Goal: Task Accomplishment & Management: Use online tool/utility

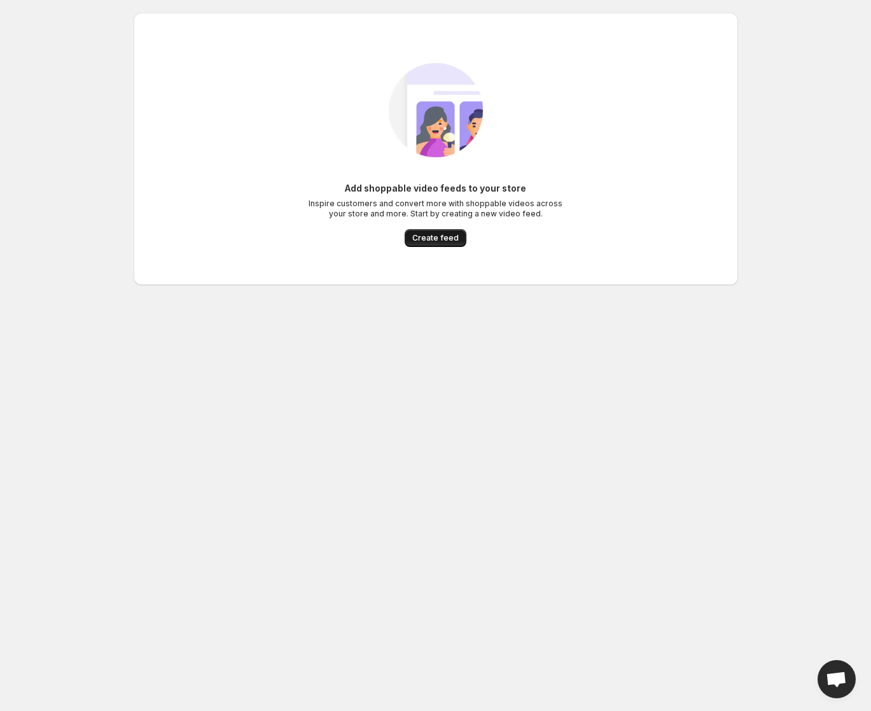
click at [425, 242] on span "Create feed" at bounding box center [435, 238] width 46 height 10
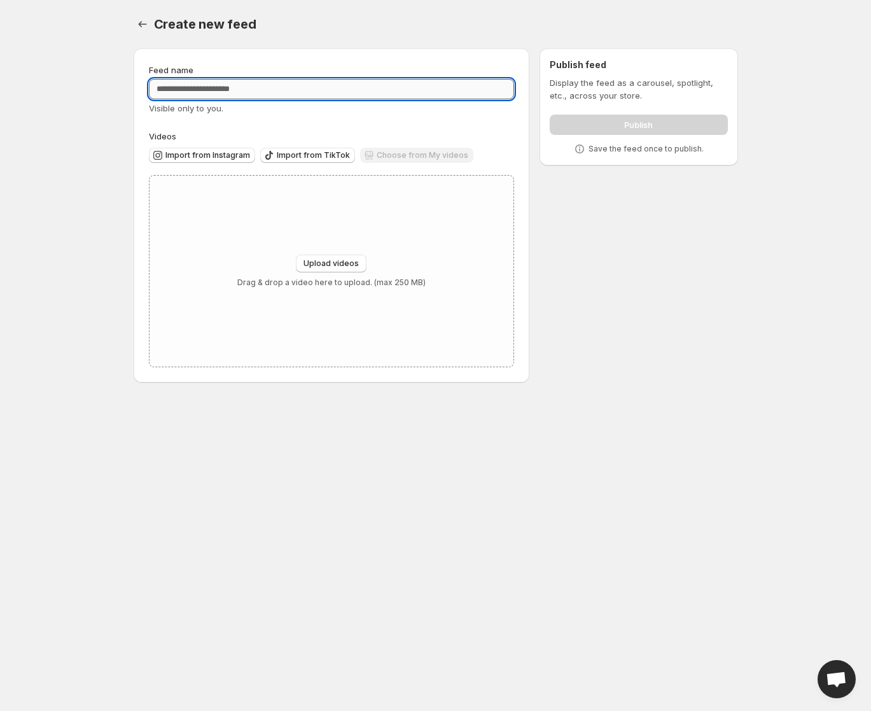
click at [187, 91] on input "Feed name" at bounding box center [332, 89] width 366 height 20
type input "*"
type input "**********"
click at [276, 109] on div "Visible only to you." at bounding box center [332, 108] width 366 height 13
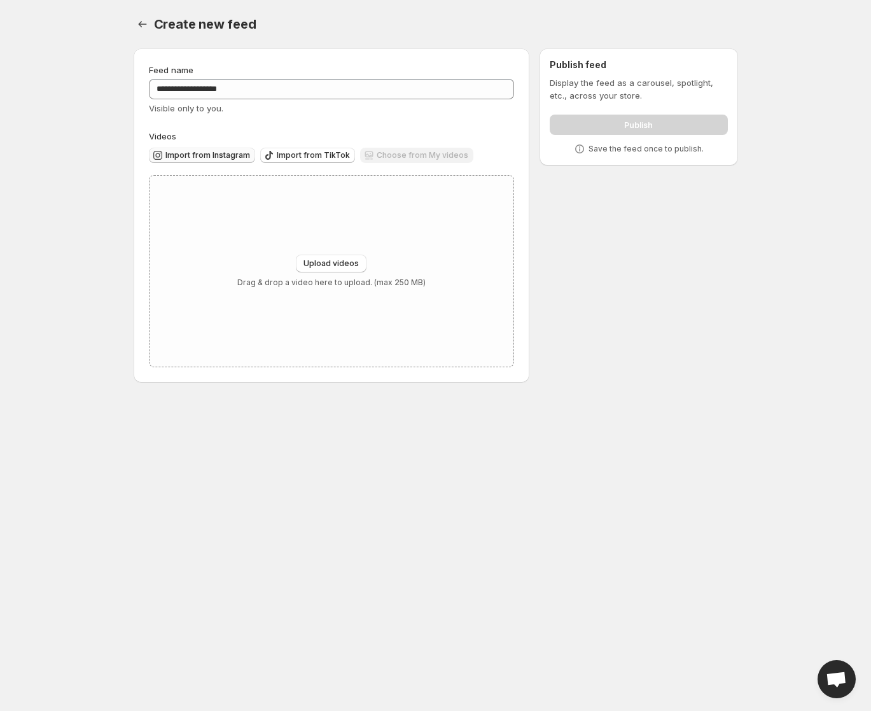
click at [207, 154] on span "Import from Instagram" at bounding box center [207, 155] width 85 height 10
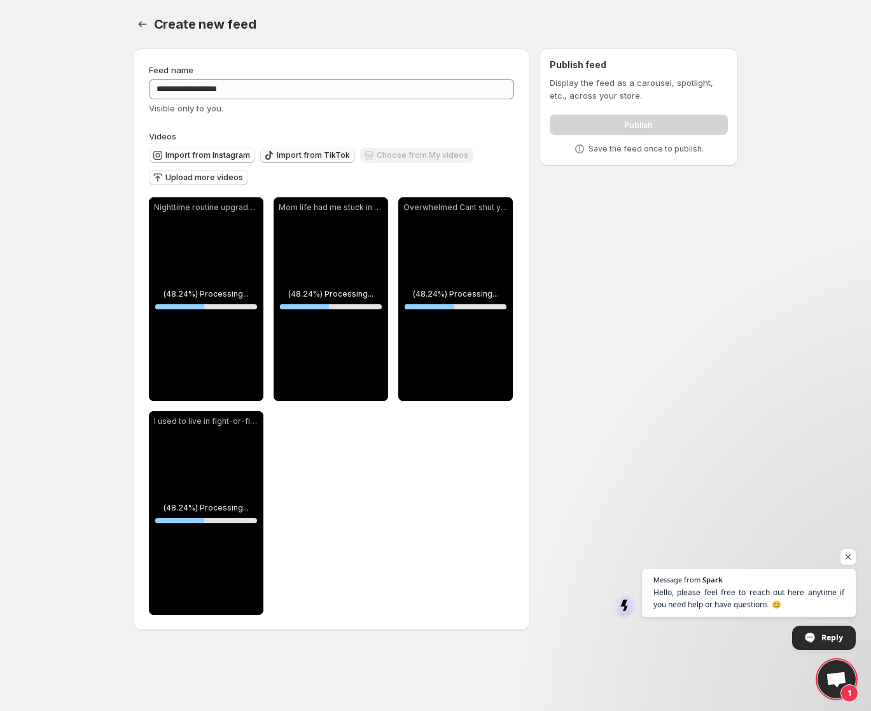
click at [303, 158] on span "Import from TikTok" at bounding box center [313, 155] width 73 height 10
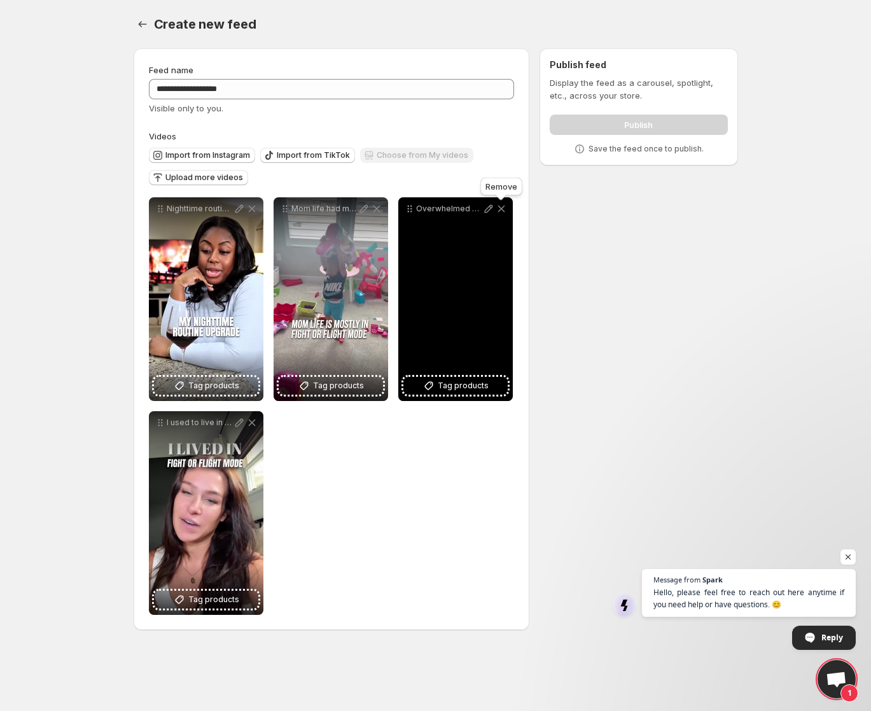
click at [503, 207] on icon at bounding box center [501, 209] width 7 height 7
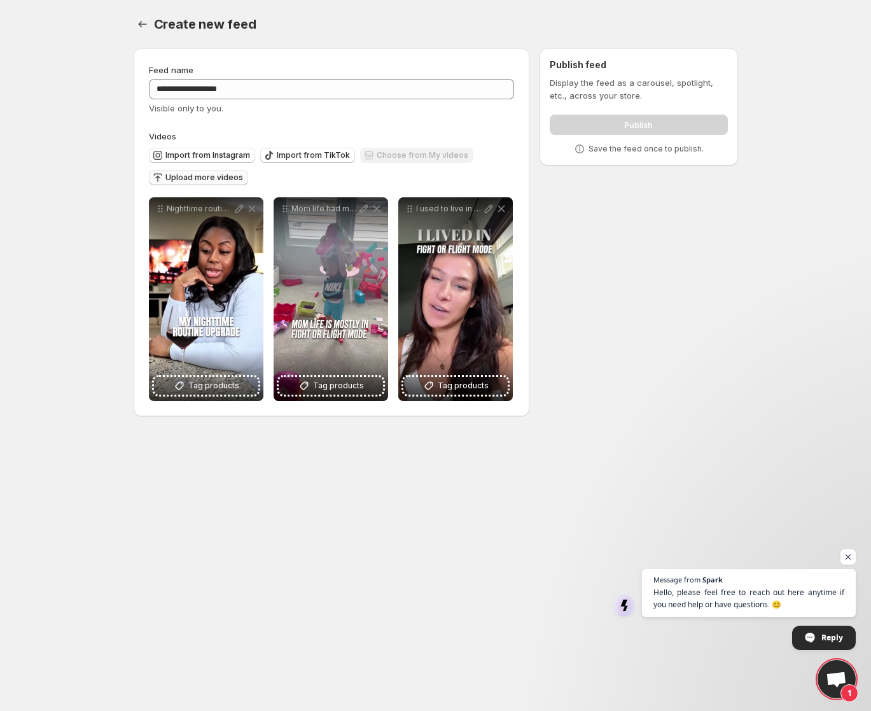
click at [192, 178] on span "Upload more videos" at bounding box center [204, 177] width 78 height 10
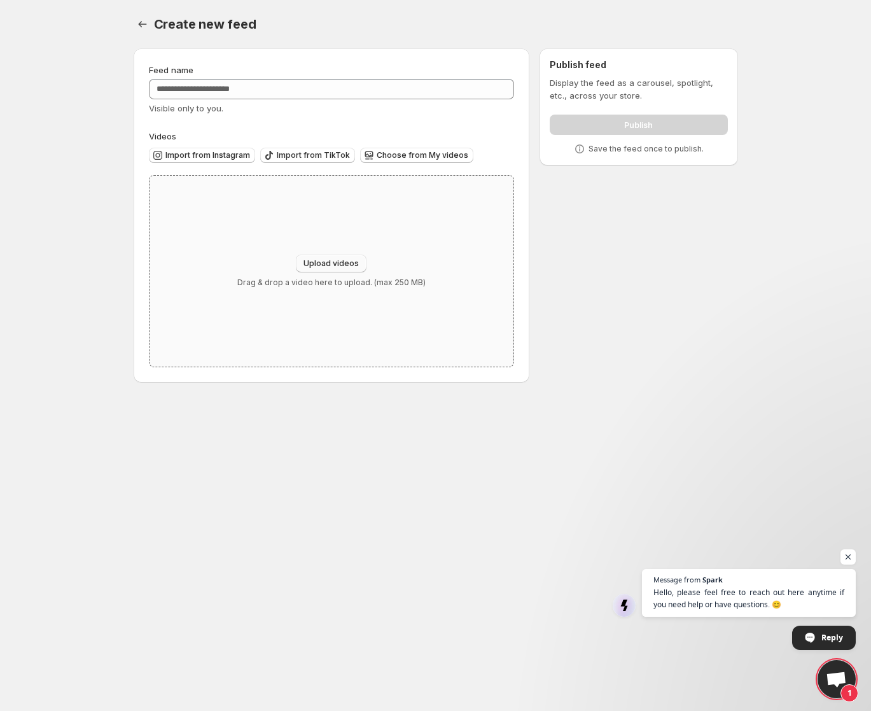
click at [322, 262] on span "Upload videos" at bounding box center [331, 263] width 55 height 10
type input "**********"
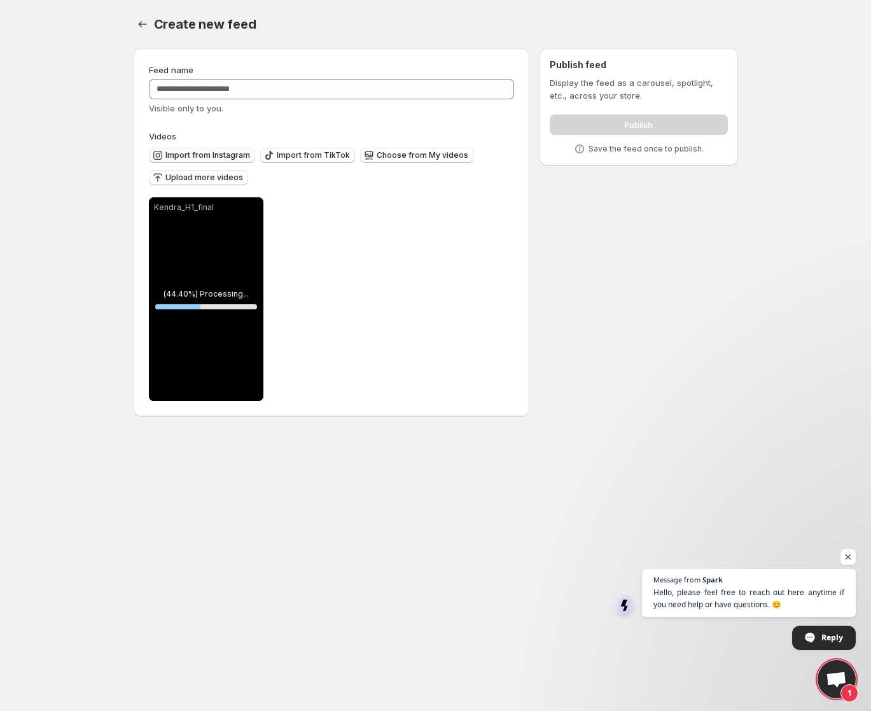
click at [213, 156] on span "Import from Instagram" at bounding box center [207, 155] width 85 height 10
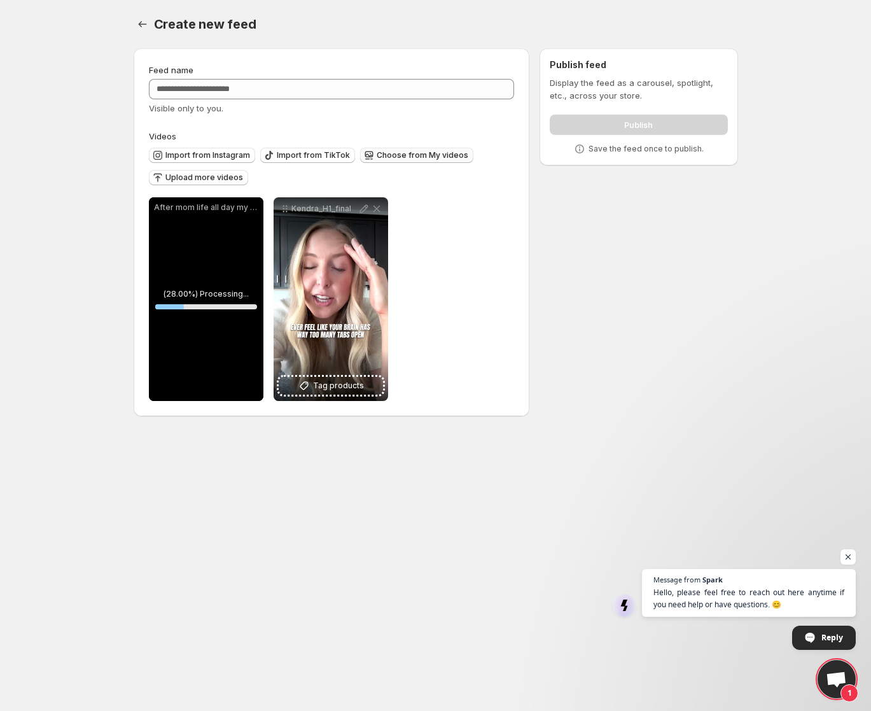
click at [414, 154] on span "Choose from My videos" at bounding box center [423, 155] width 92 height 10
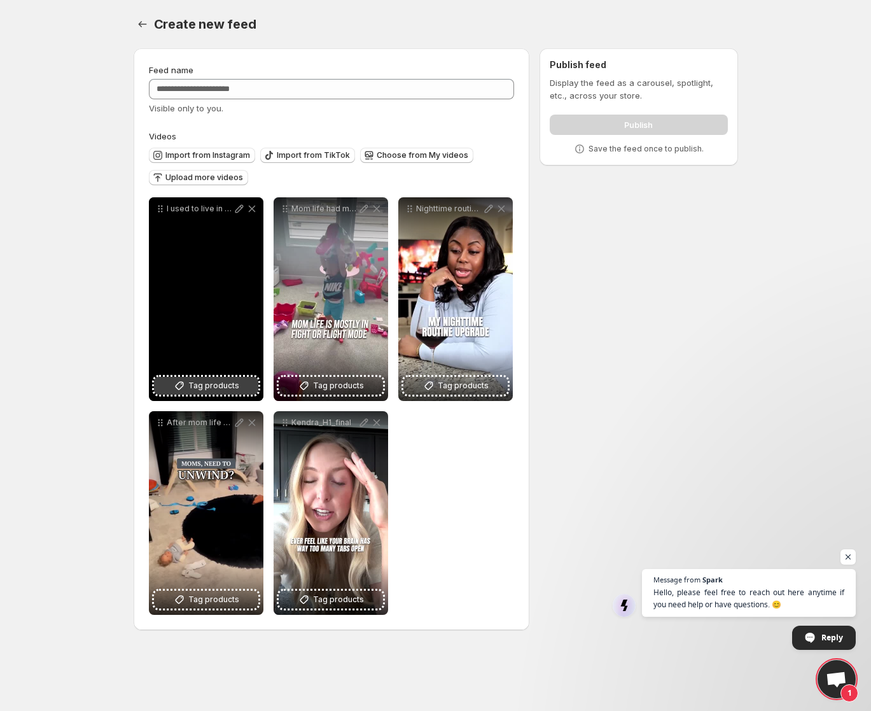
click at [215, 386] on span "Tag products" at bounding box center [213, 385] width 51 height 13
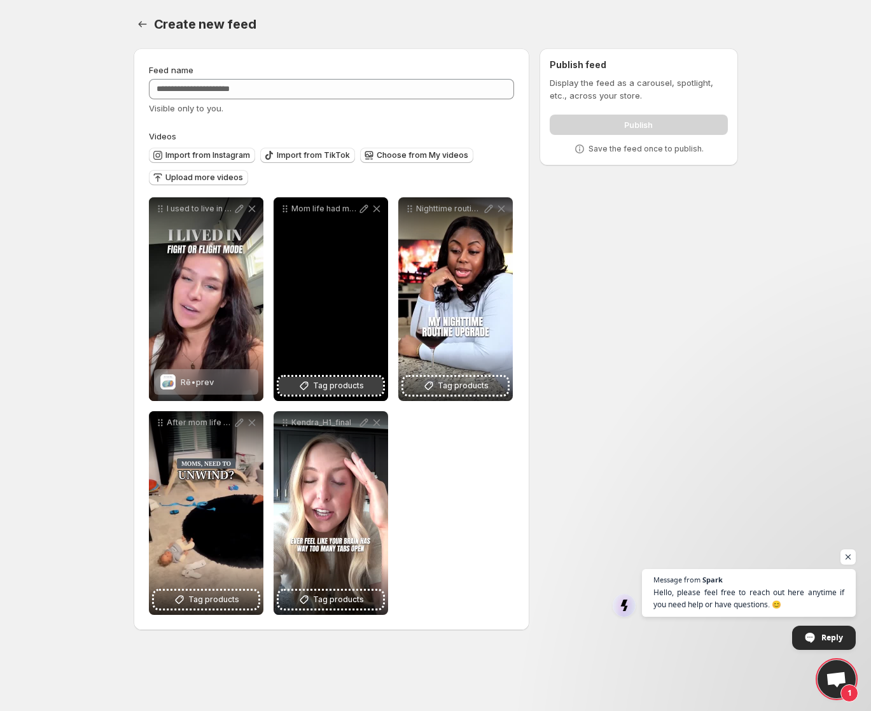
click at [330, 383] on span "Tag products" at bounding box center [338, 385] width 51 height 13
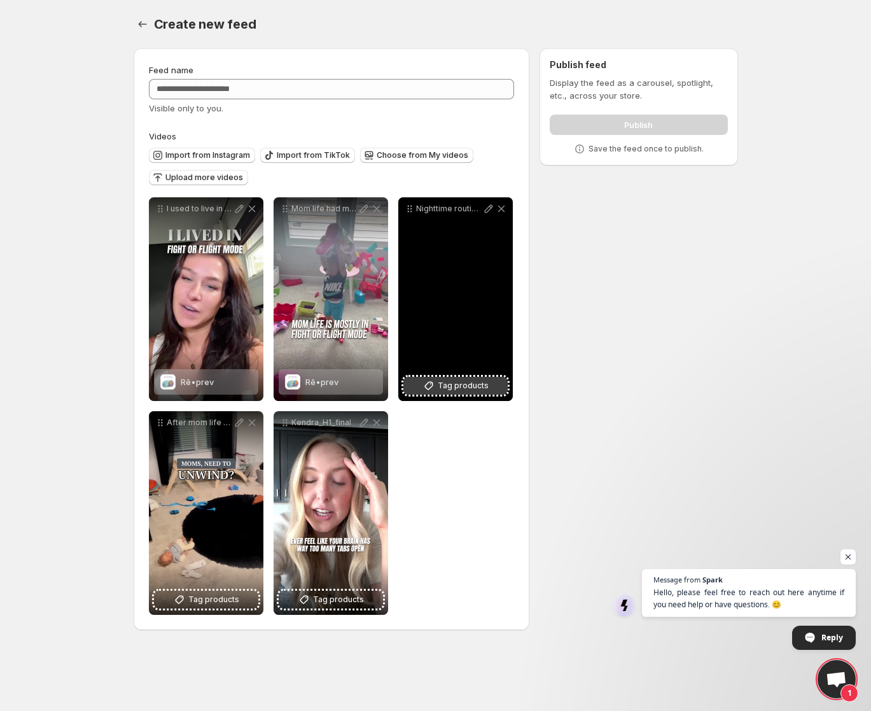
click at [437, 386] on button "Tag products" at bounding box center [456, 386] width 104 height 18
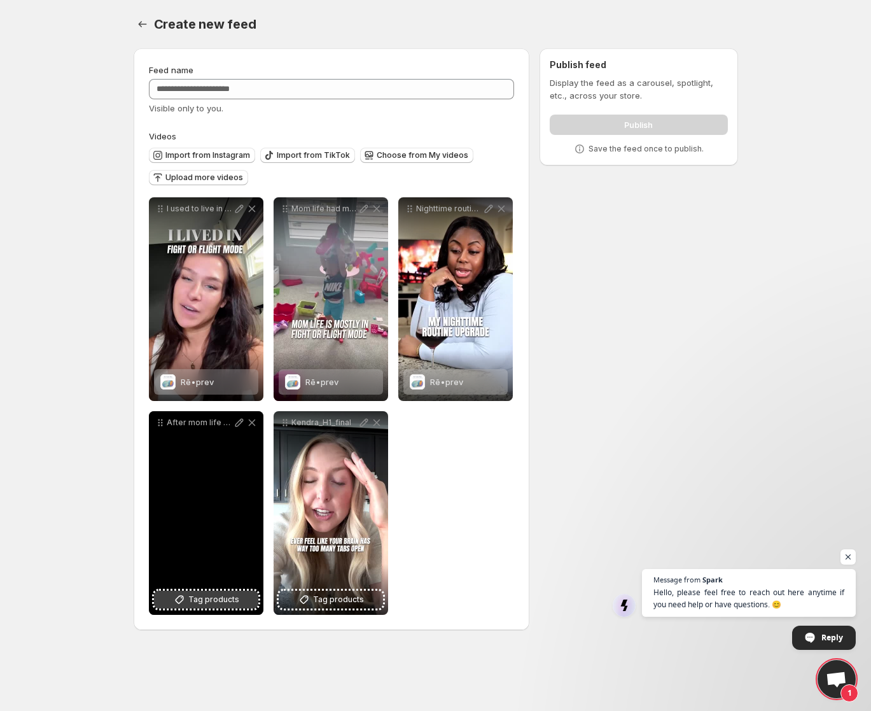
click at [219, 608] on button "Tag products" at bounding box center [206, 600] width 104 height 18
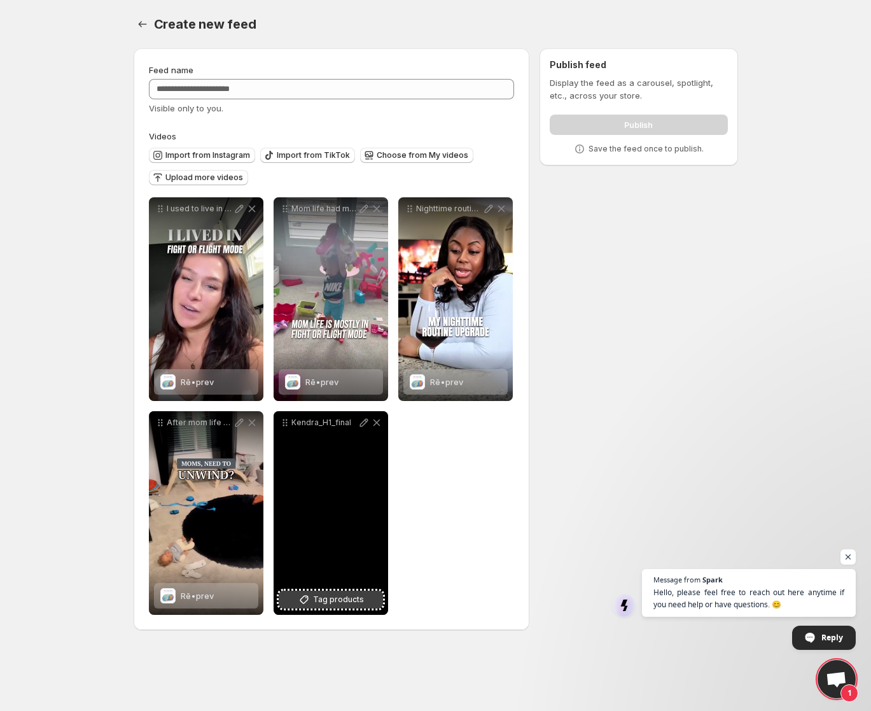
click at [338, 600] on span "Tag products" at bounding box center [338, 599] width 51 height 13
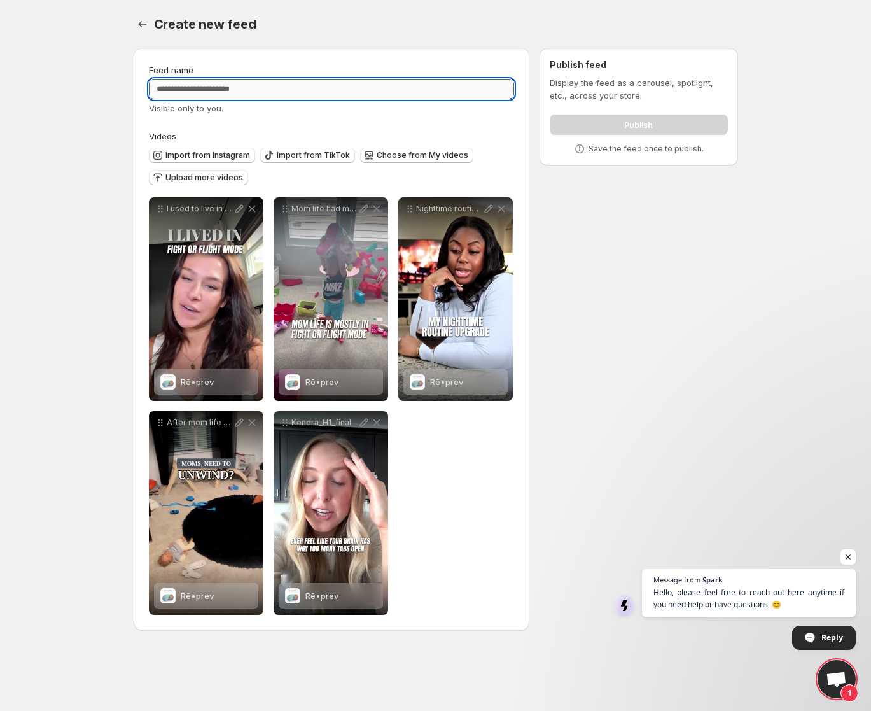
click at [216, 90] on input "Feed name" at bounding box center [332, 89] width 366 height 20
type input "**********"
click at [304, 118] on div "**********" at bounding box center [332, 339] width 366 height 551
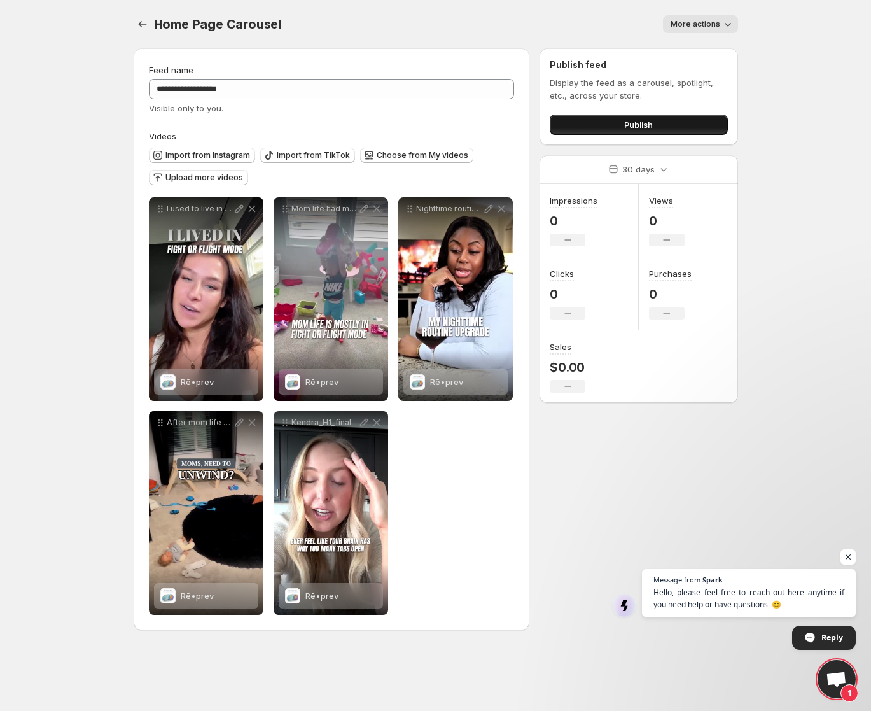
click at [631, 122] on span "Publish" at bounding box center [638, 124] width 29 height 13
